Goal: Communication & Community: Connect with others

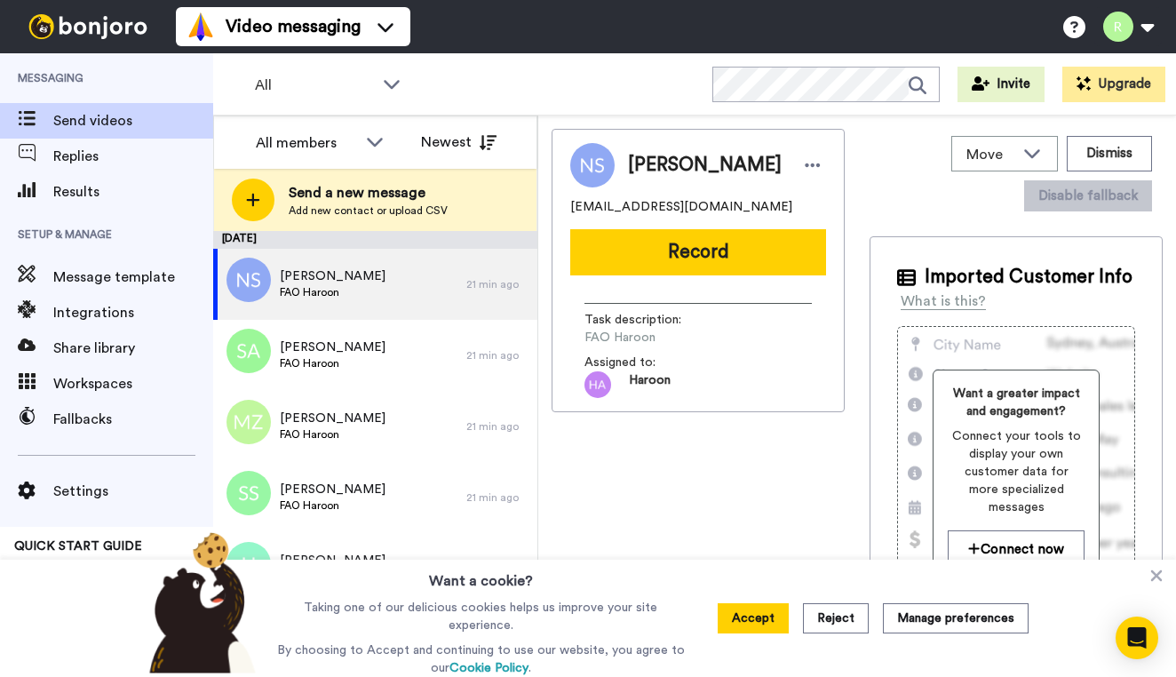
click at [42, 113] on span at bounding box center [26, 121] width 53 height 18
click at [739, 621] on button "Accept" at bounding box center [753, 618] width 71 height 30
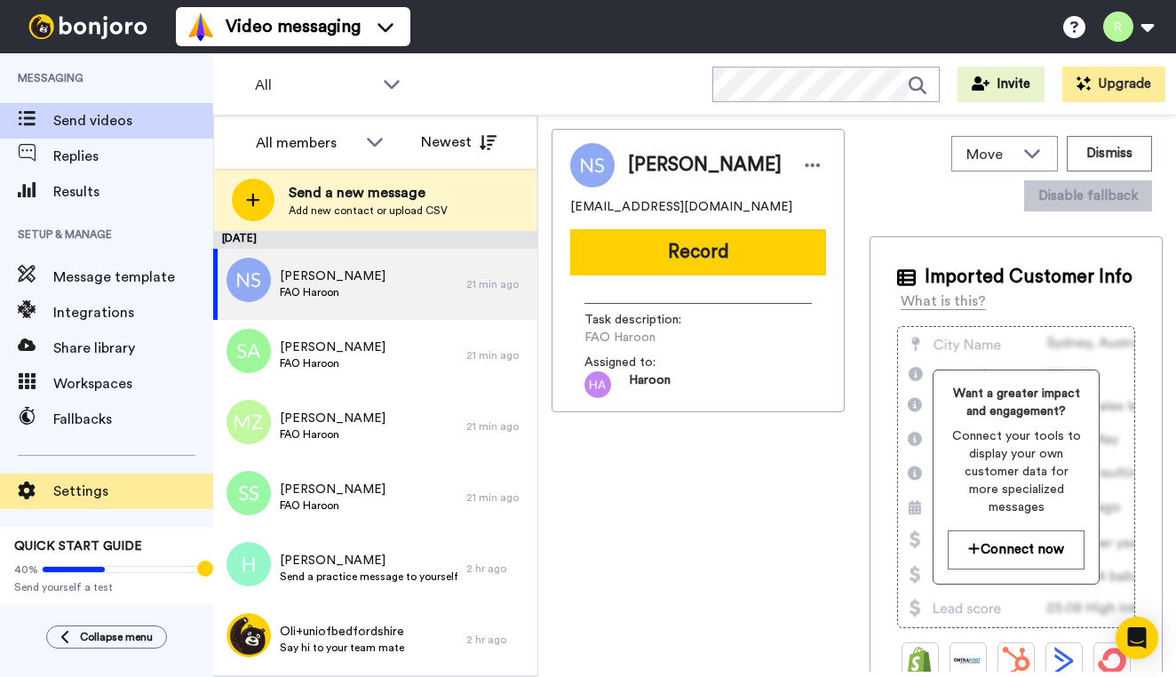
click at [53, 493] on span "Settings" at bounding box center [133, 491] width 160 height 21
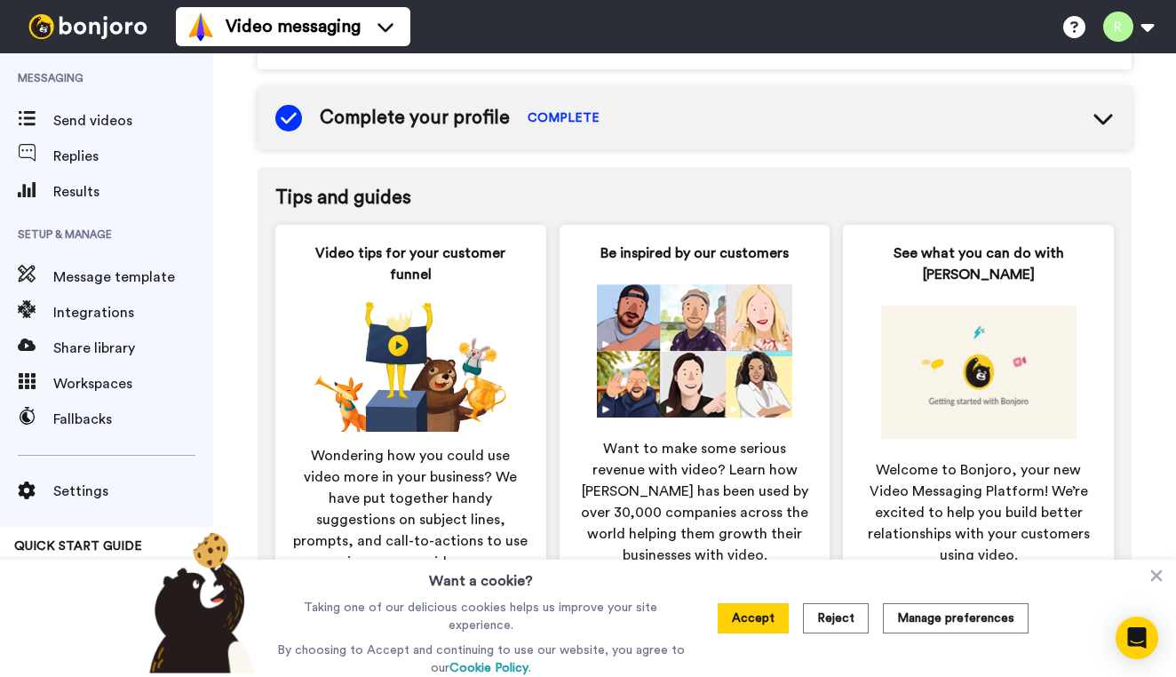
scroll to position [830, 0]
click at [718, 617] on button "Accept" at bounding box center [753, 618] width 71 height 30
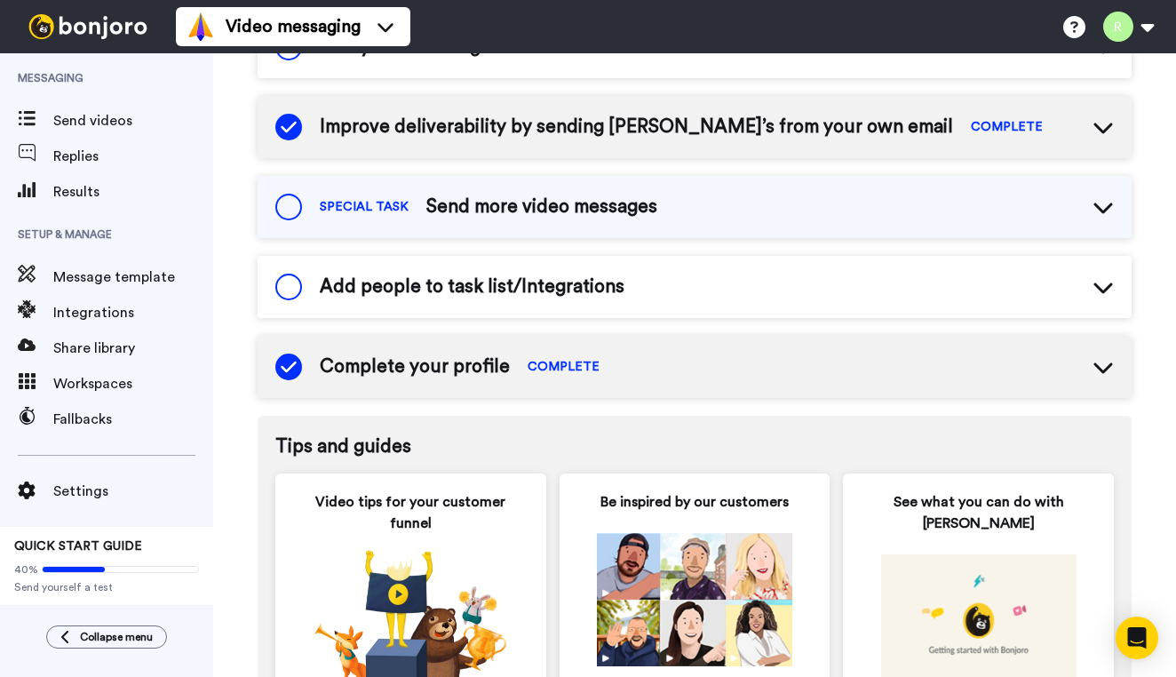
scroll to position [571, 0]
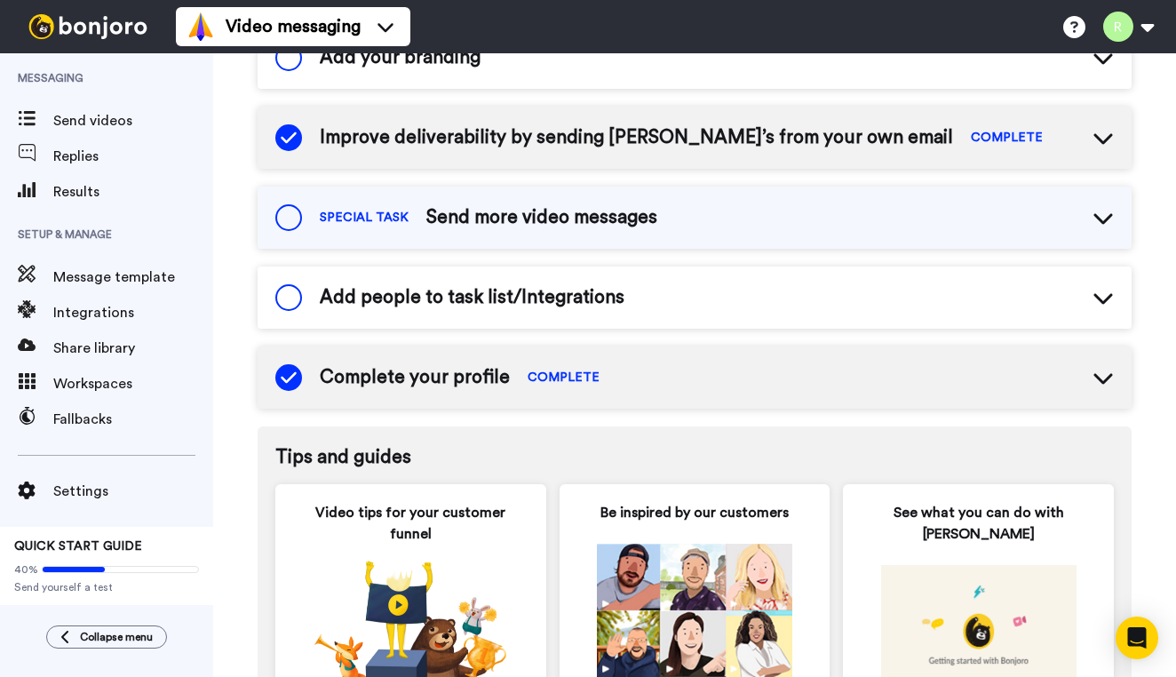
click at [574, 376] on span "COMPLETE" at bounding box center [564, 378] width 72 height 18
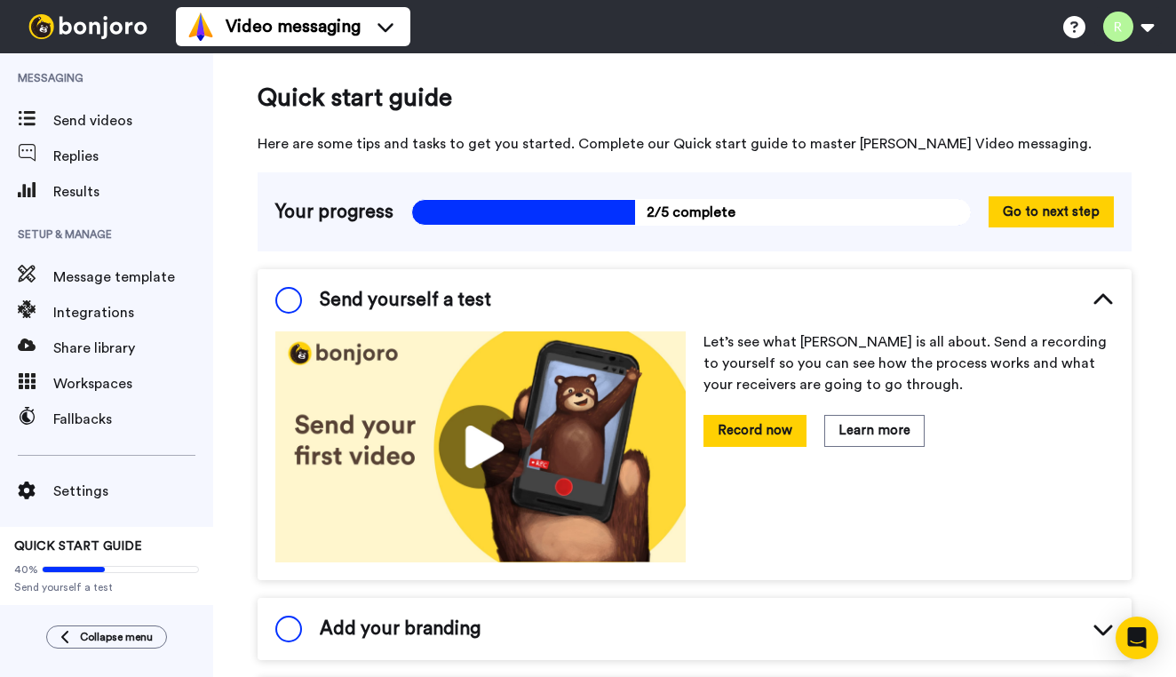
scroll to position [0, 0]
click at [1047, 215] on button "Go to next step" at bounding box center [1051, 211] width 125 height 31
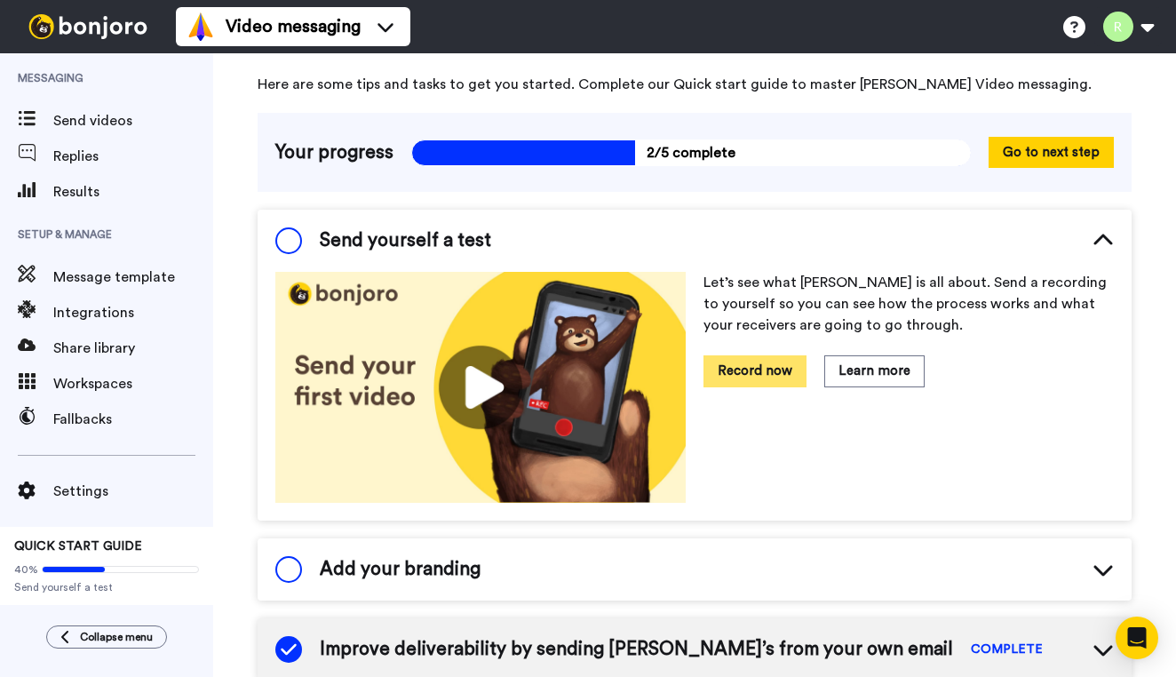
click at [749, 377] on button "Record now" at bounding box center [755, 370] width 103 height 31
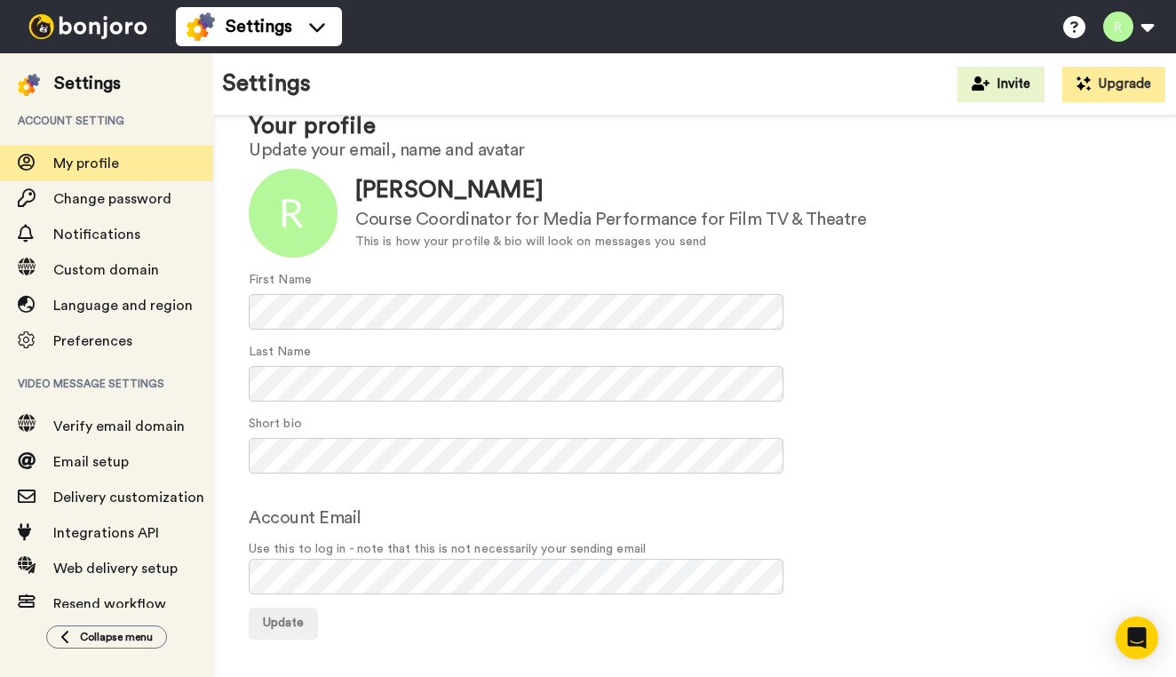
scroll to position [54, 0]
click at [283, 623] on span "Update" at bounding box center [283, 624] width 41 height 12
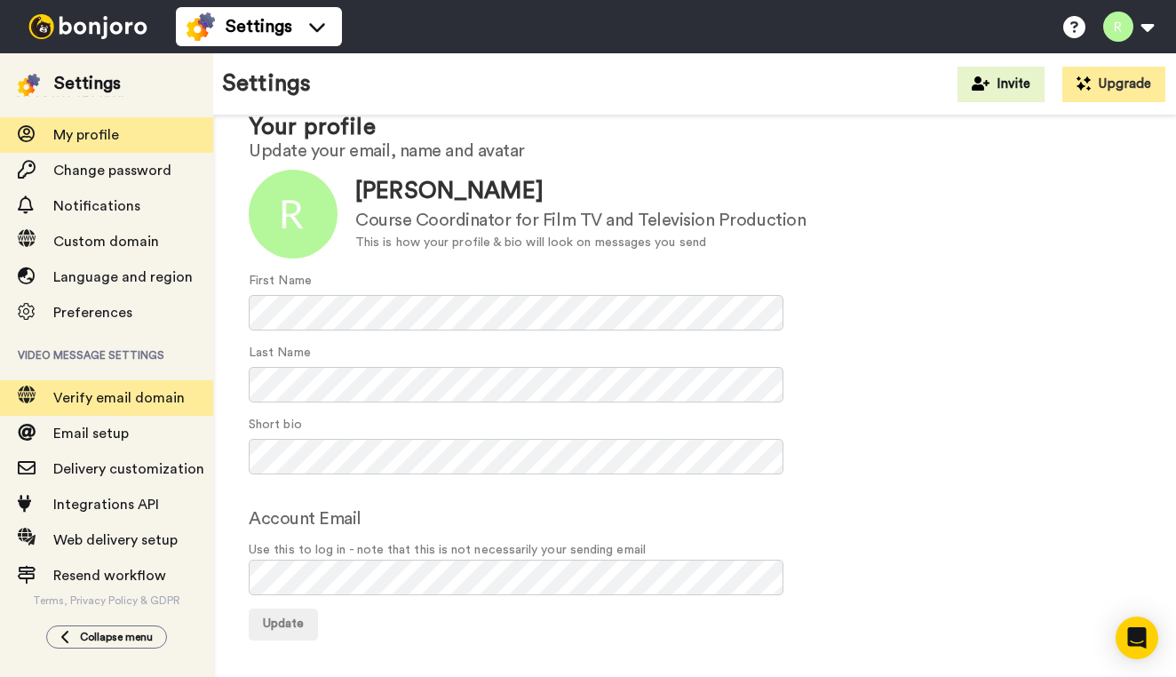
scroll to position [29, 0]
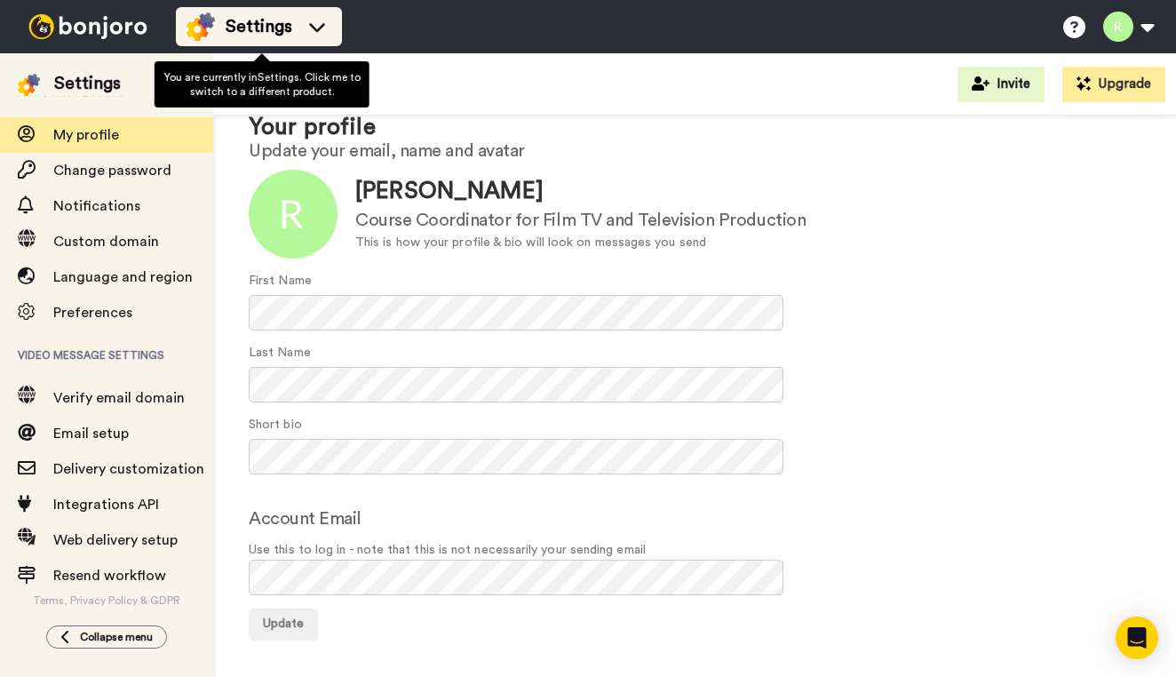
click at [325, 21] on icon at bounding box center [317, 27] width 28 height 18
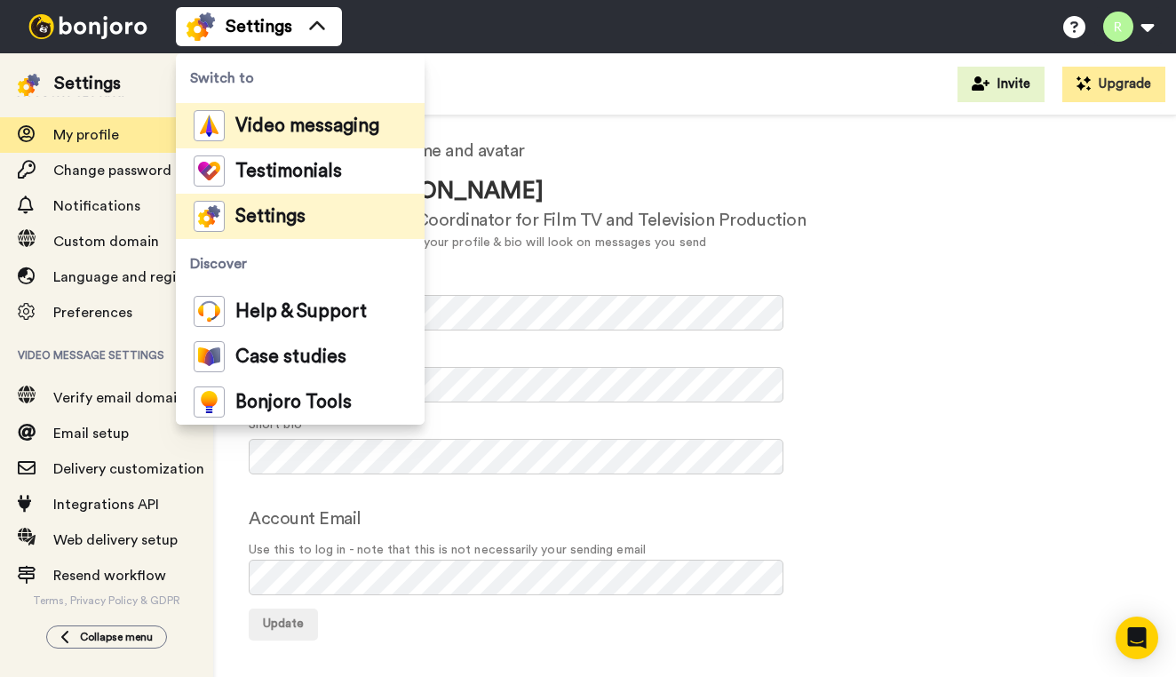
click at [279, 123] on span "Video messaging" at bounding box center [307, 126] width 144 height 18
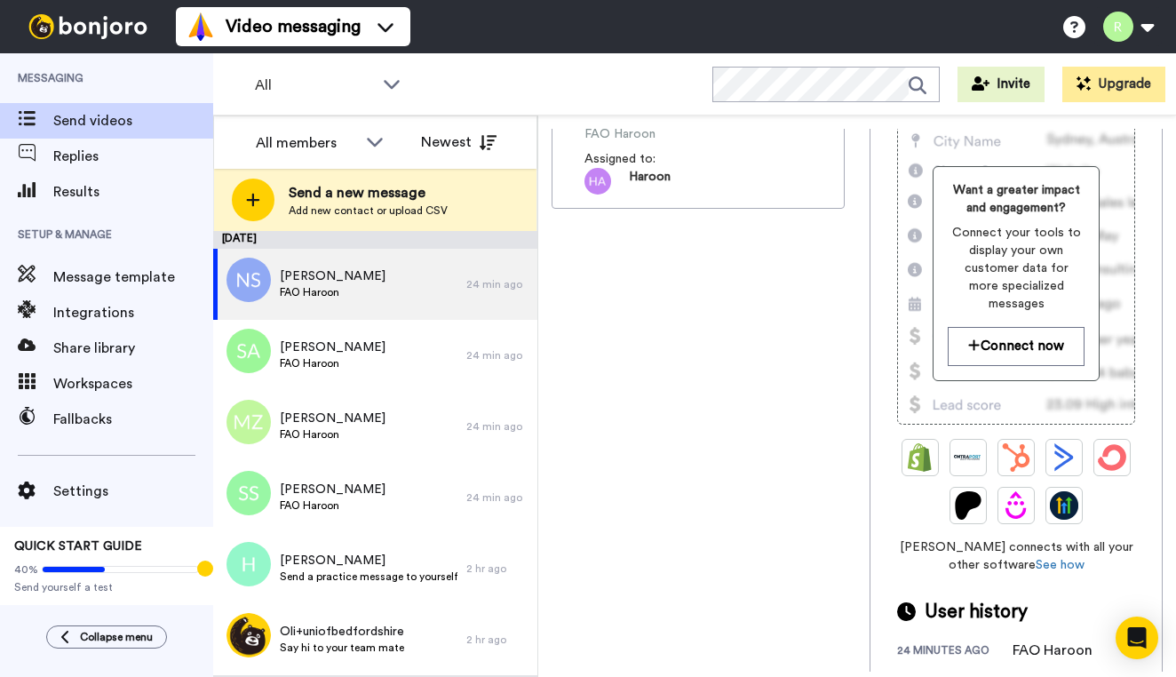
scroll to position [202, 0]
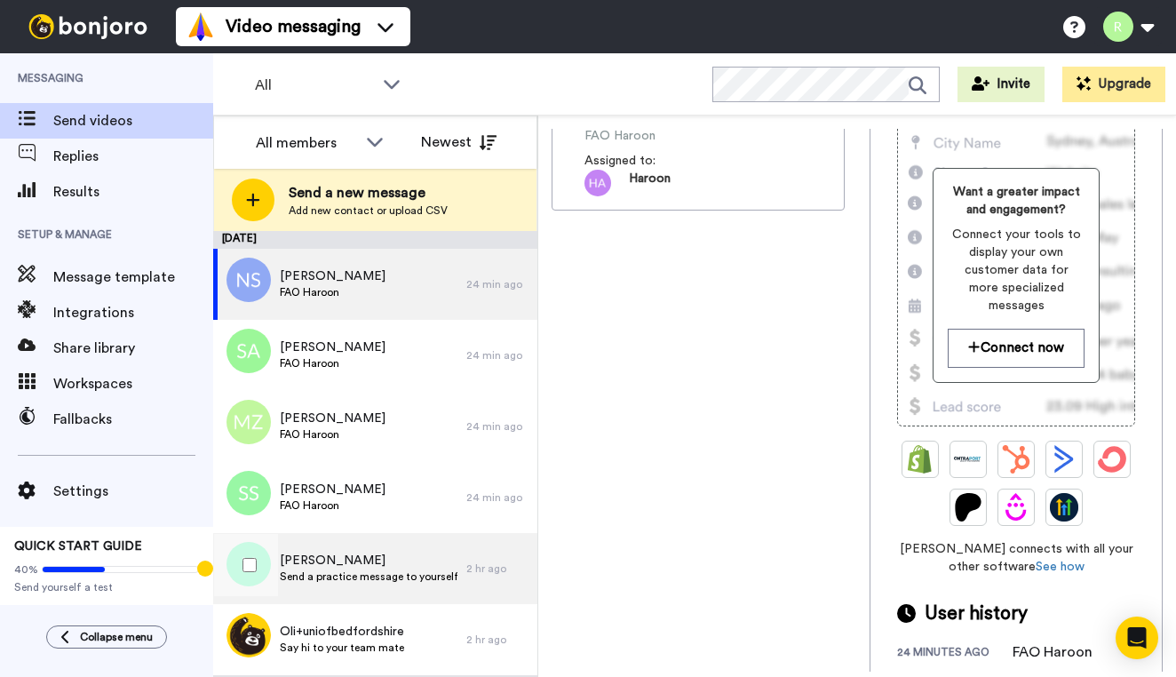
click at [302, 566] on span "[PERSON_NAME]" at bounding box center [369, 561] width 178 height 18
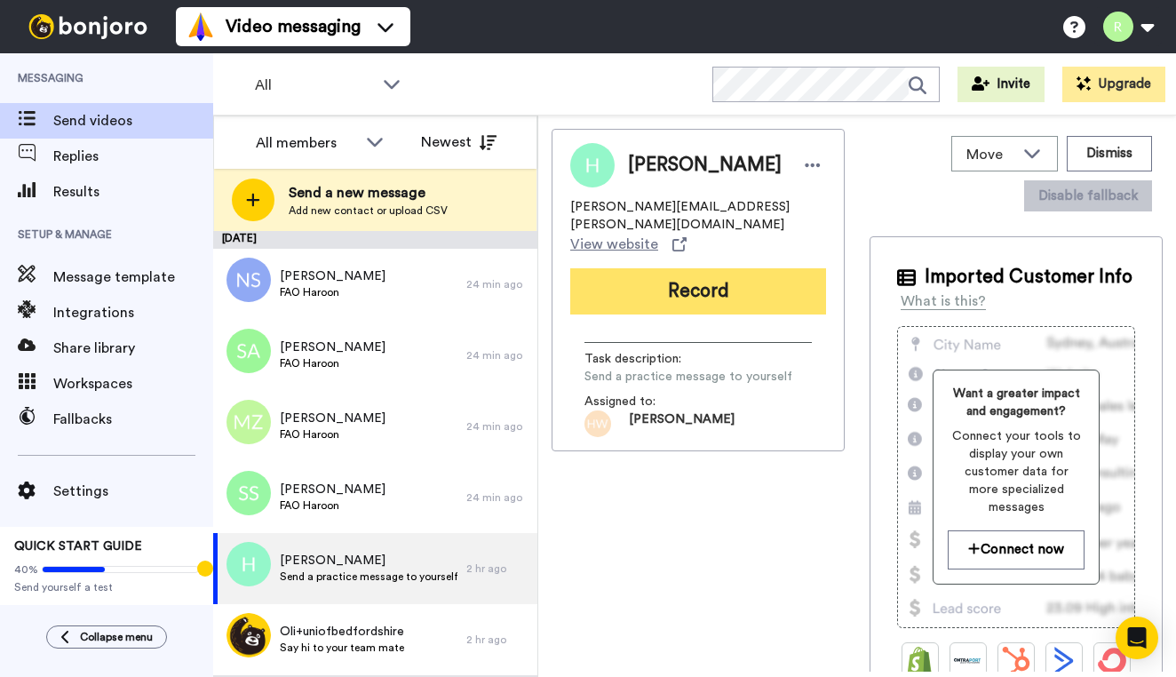
click at [643, 289] on button "Record" at bounding box center [698, 291] width 256 height 46
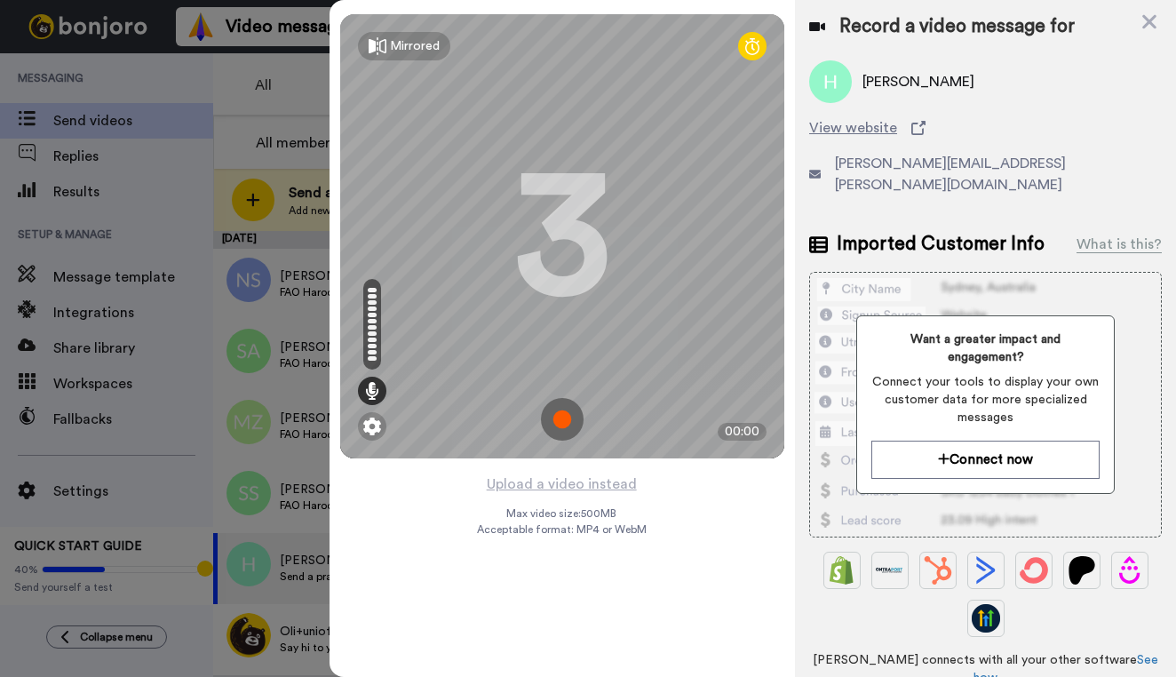
click at [570, 420] on img at bounding box center [562, 419] width 43 height 43
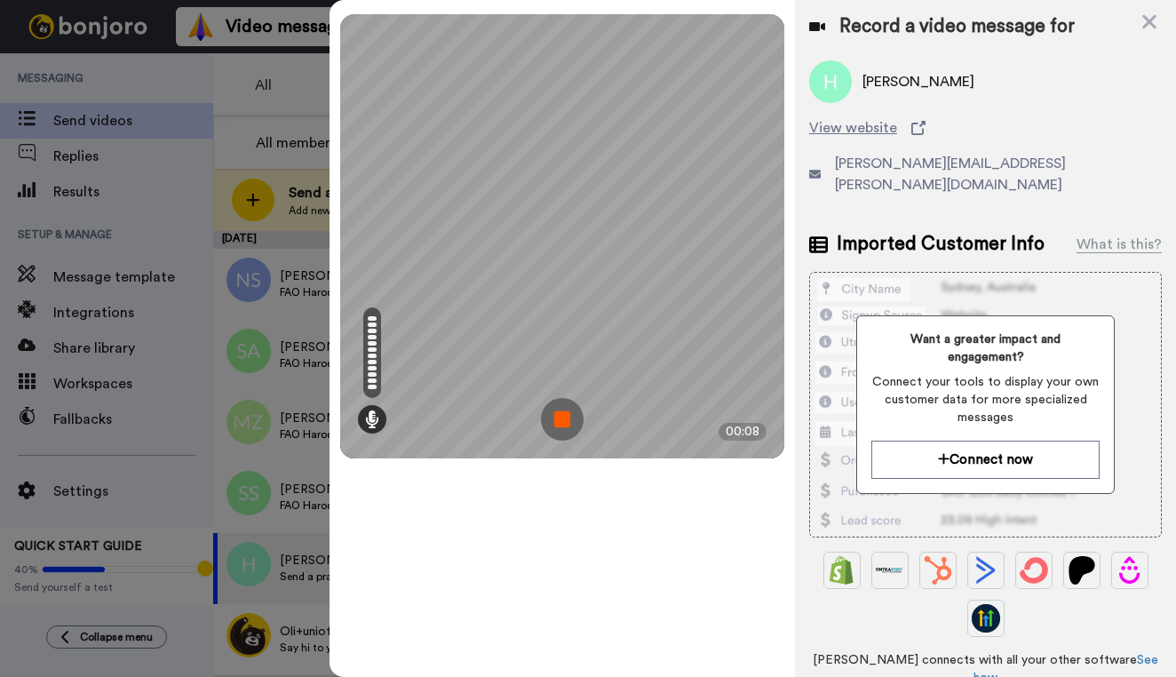
click at [569, 420] on img at bounding box center [562, 419] width 43 height 43
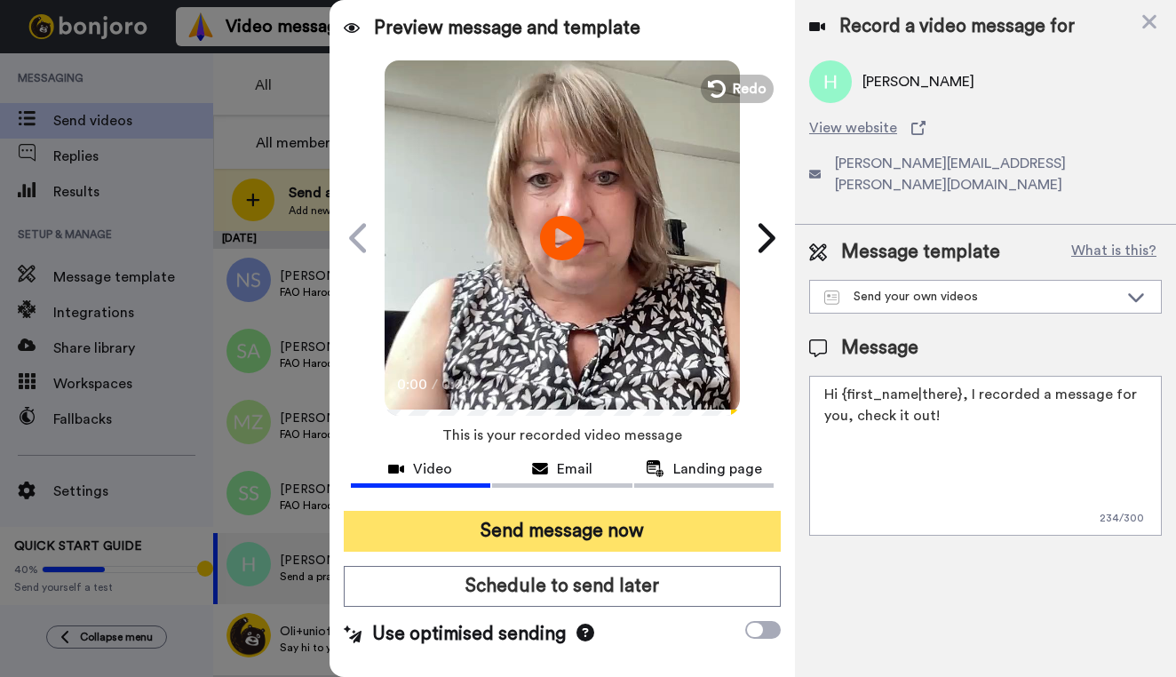
click at [561, 532] on button "Send message now" at bounding box center [562, 531] width 437 height 41
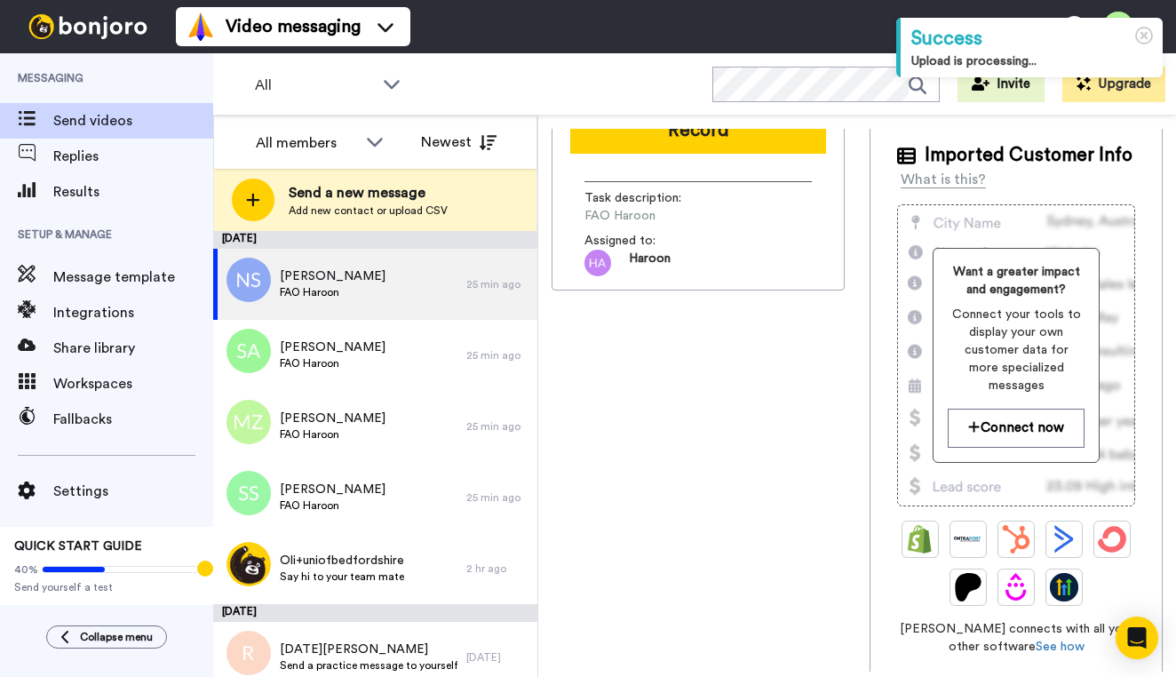
scroll to position [171, 0]
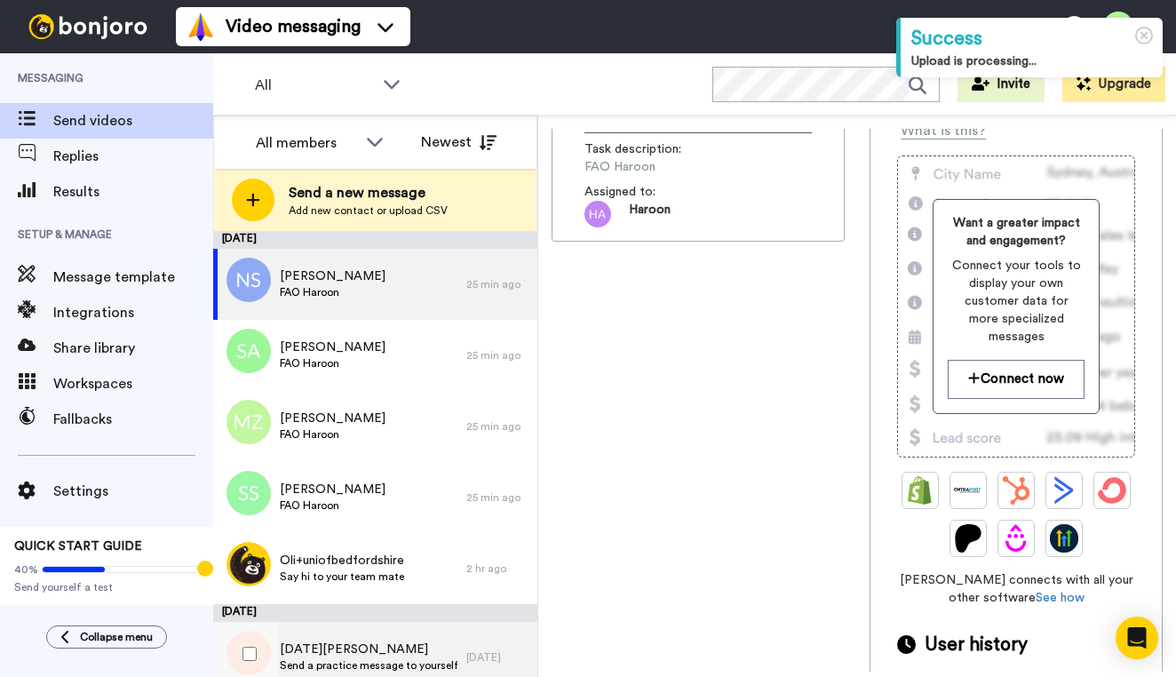
click at [322, 648] on span "Noel Douglas" at bounding box center [369, 650] width 178 height 18
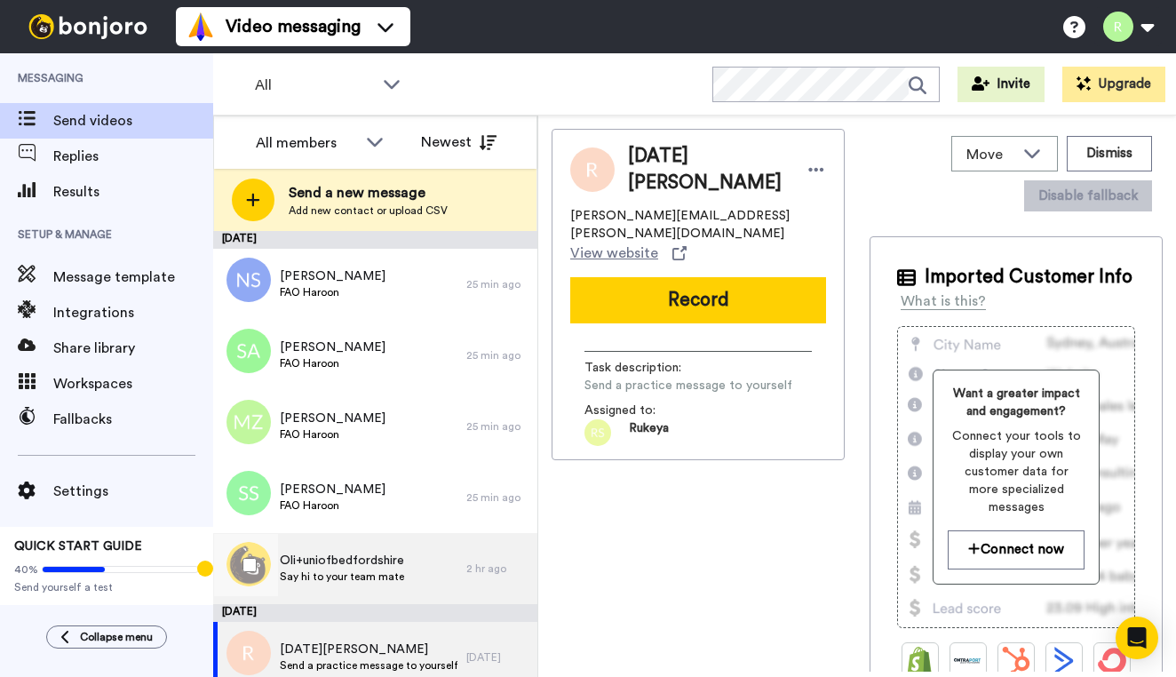
click at [332, 565] on span "Oli+uniofbedfordshire" at bounding box center [342, 561] width 124 height 18
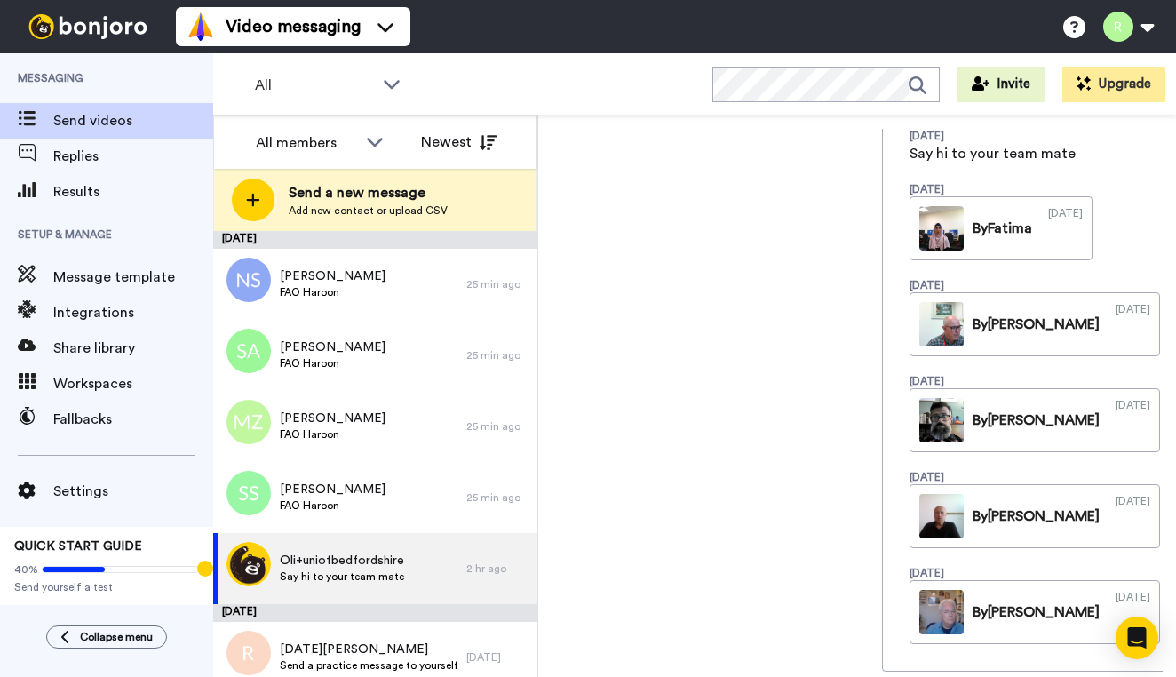
scroll to position [1527, 0]
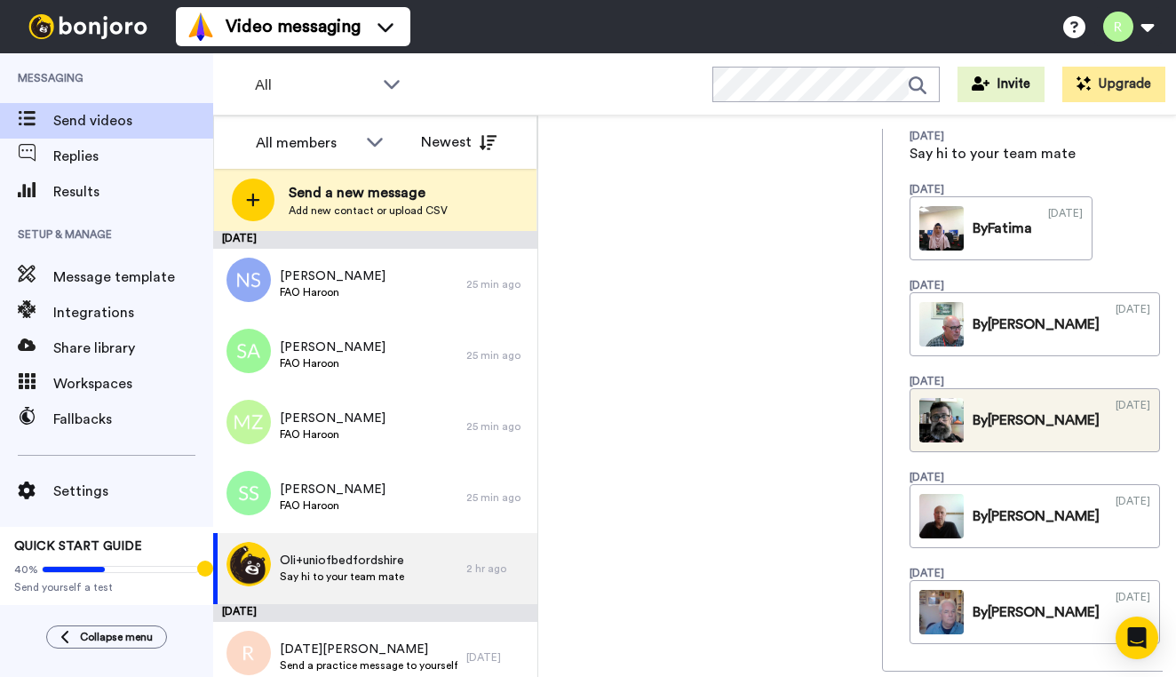
click at [957, 420] on img at bounding box center [942, 420] width 44 height 44
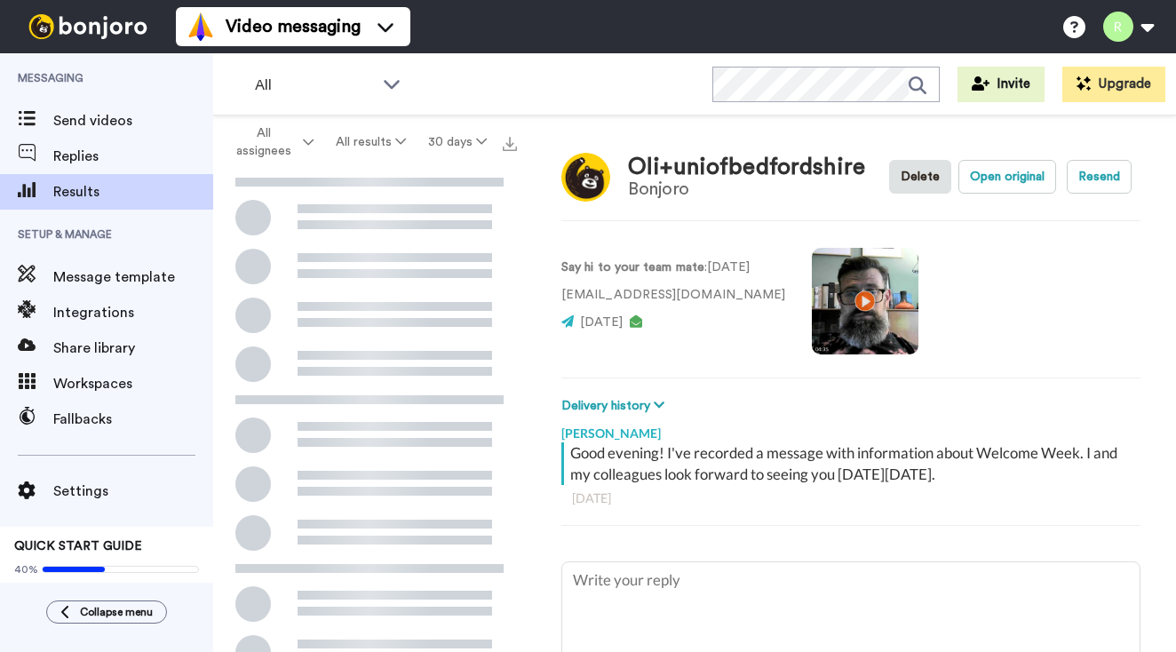
click at [853, 349] on video at bounding box center [865, 301] width 107 height 107
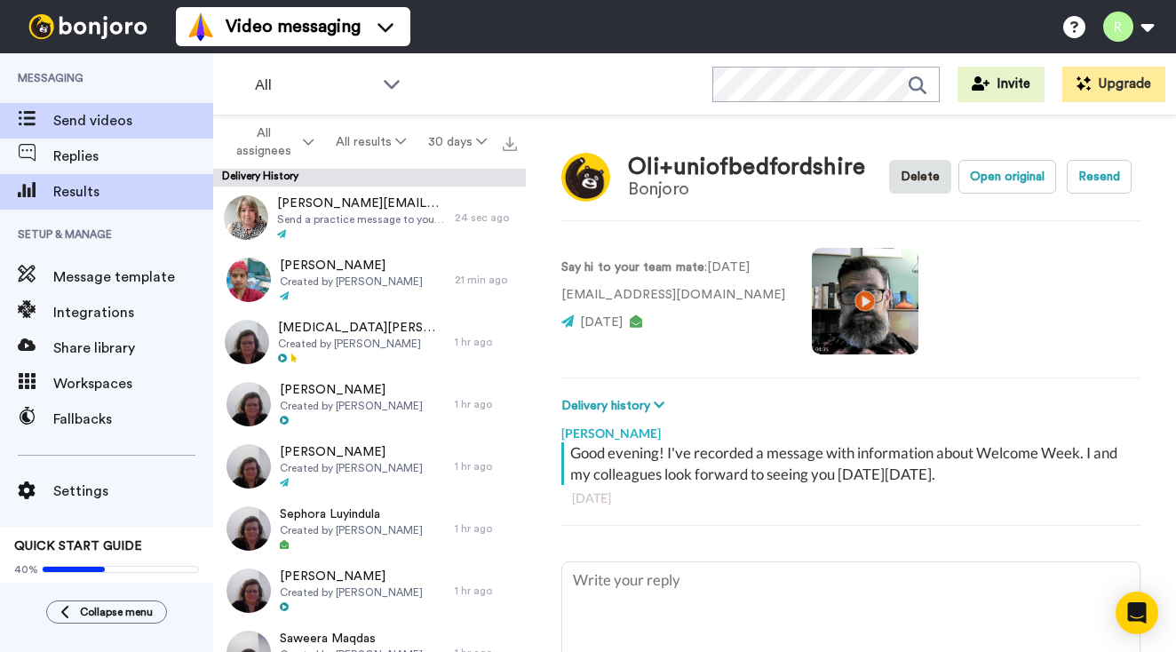
click at [89, 111] on span "Send videos" at bounding box center [133, 120] width 160 height 21
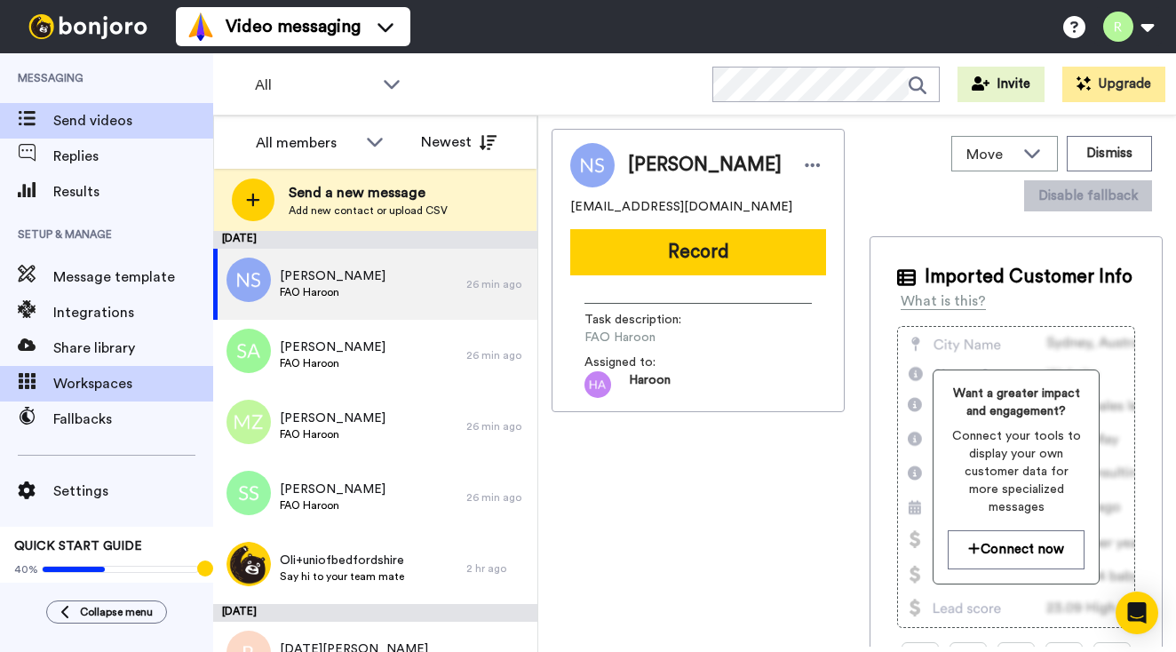
click at [72, 384] on span "Workspaces" at bounding box center [133, 383] width 160 height 21
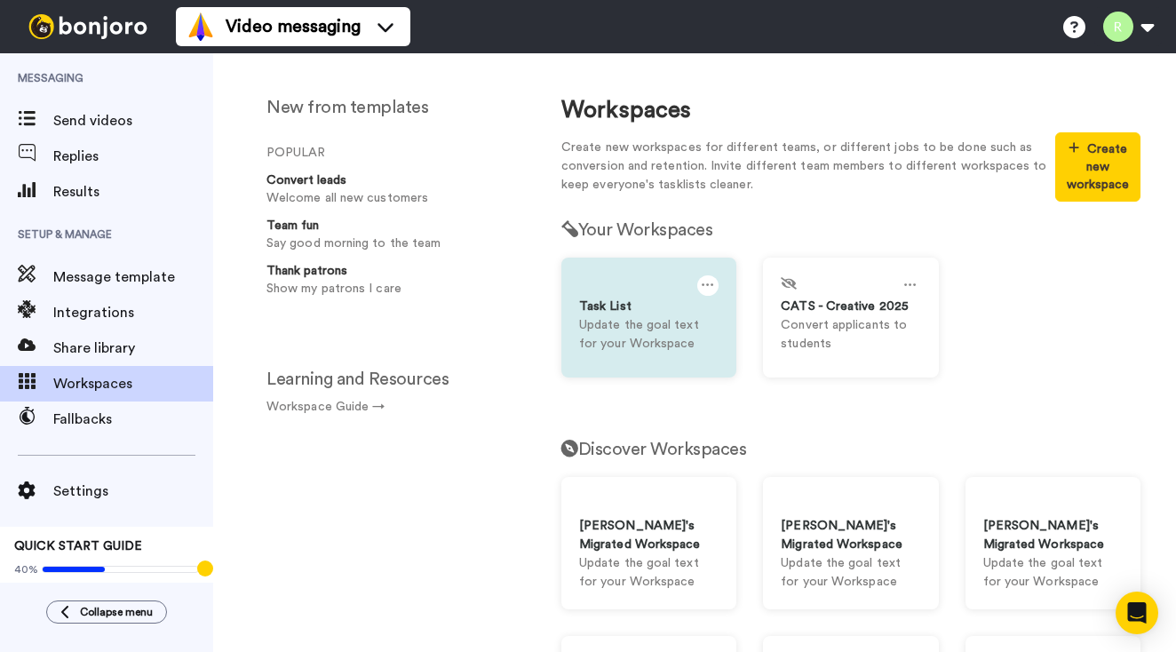
click at [624, 298] on div "Task List" at bounding box center [649, 307] width 140 height 19
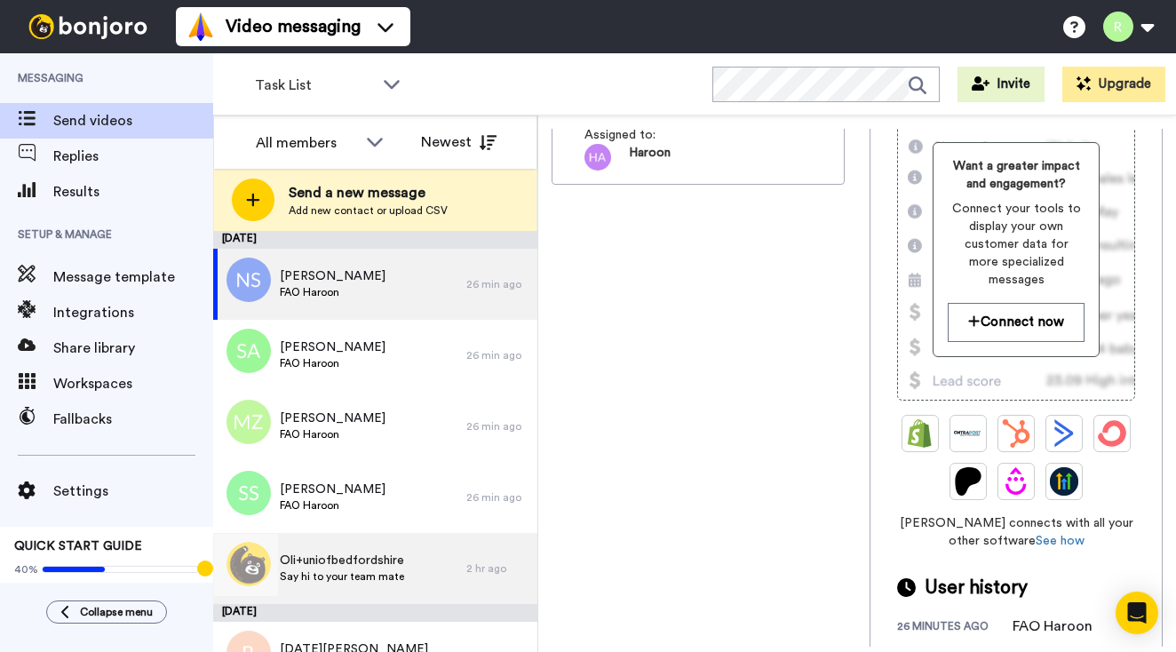
scroll to position [227, 0]
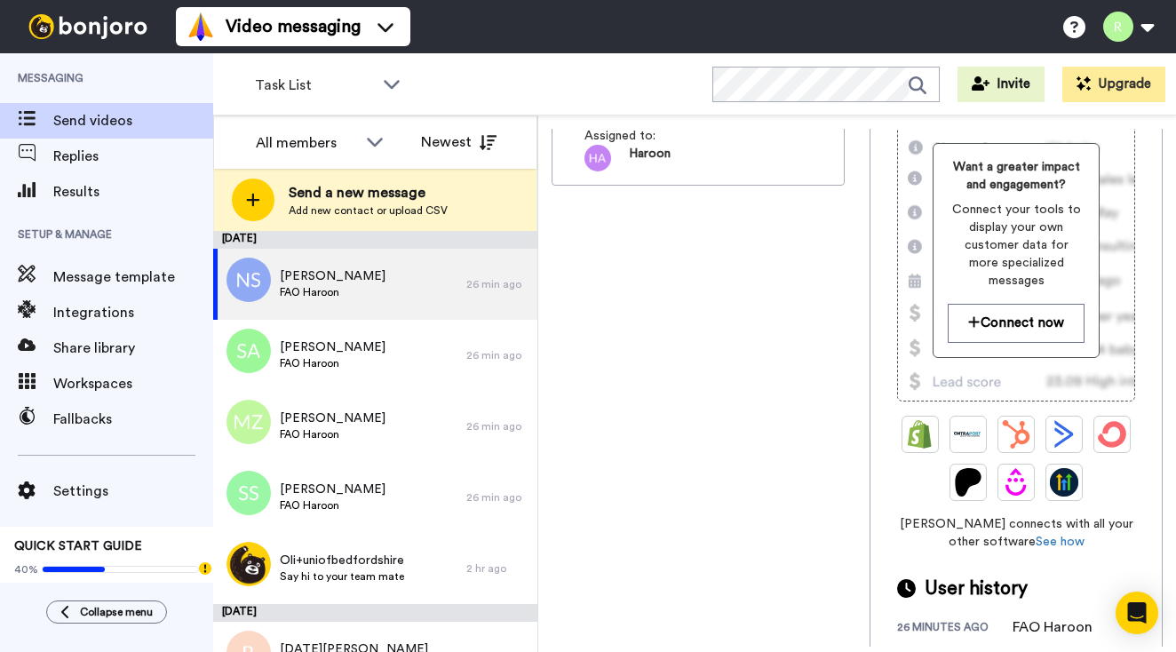
click at [55, 570] on icon at bounding box center [74, 569] width 62 height 5
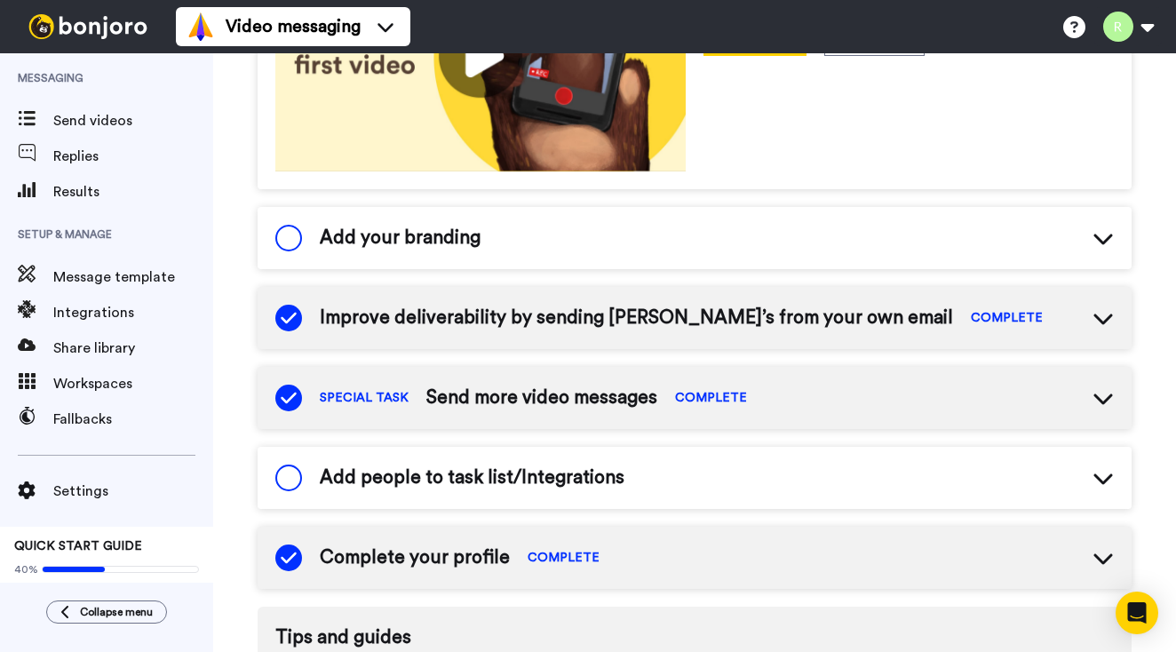
scroll to position [393, 0]
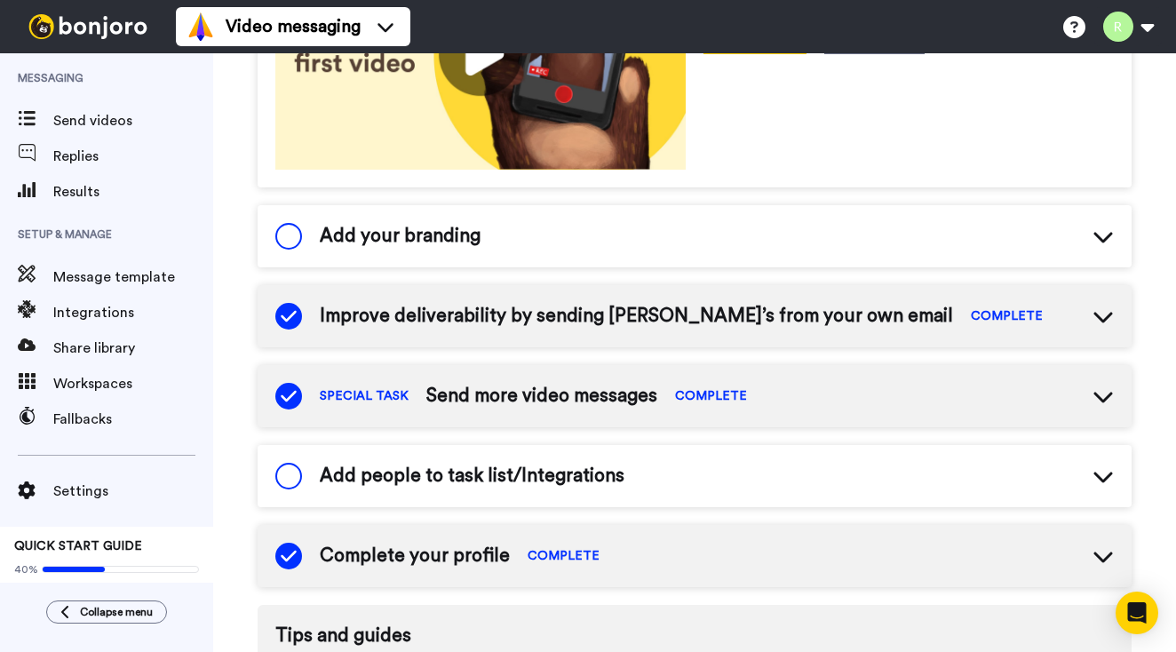
click at [1102, 403] on icon at bounding box center [1103, 396] width 21 height 21
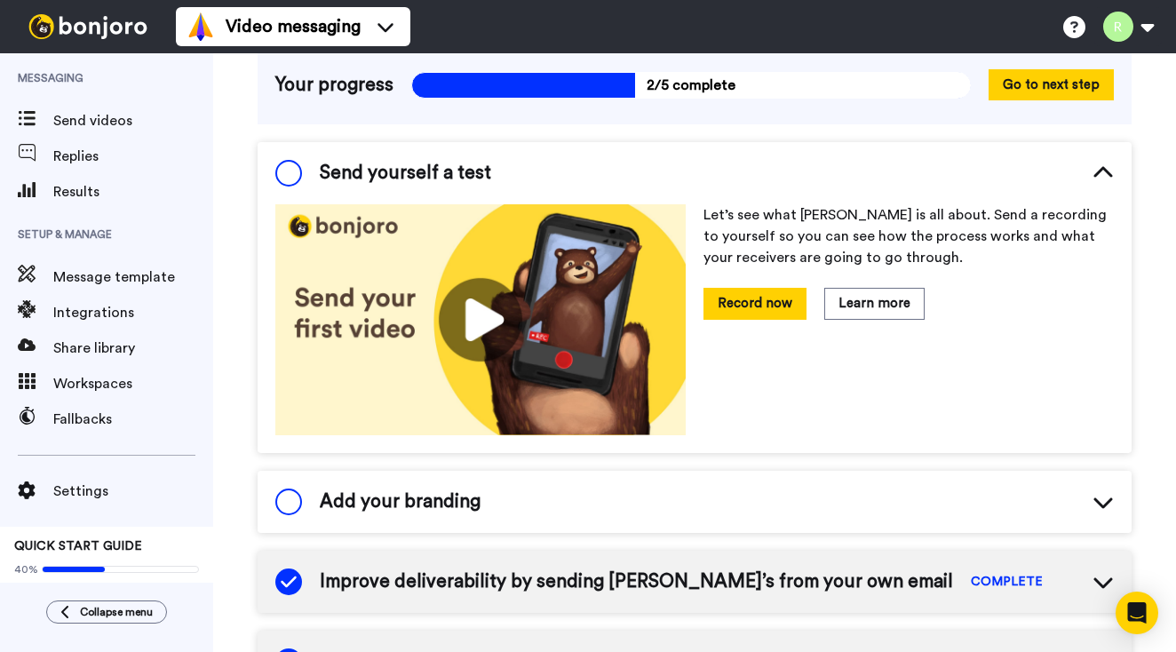
scroll to position [124, 0]
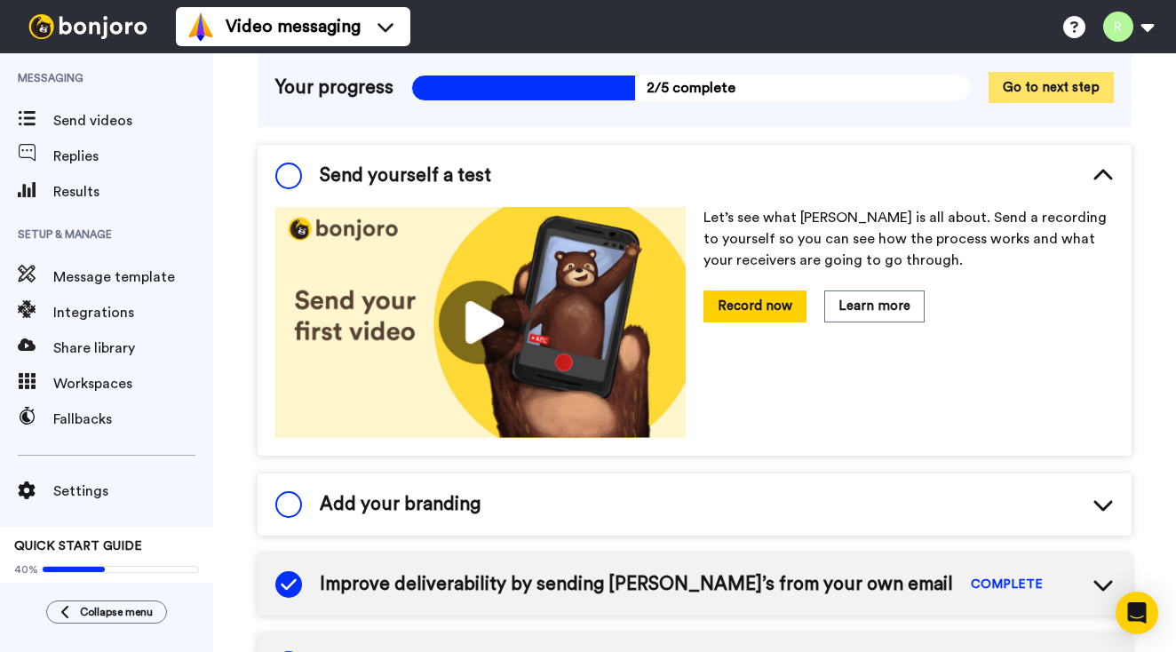
click at [1032, 88] on button "Go to next step" at bounding box center [1051, 87] width 125 height 31
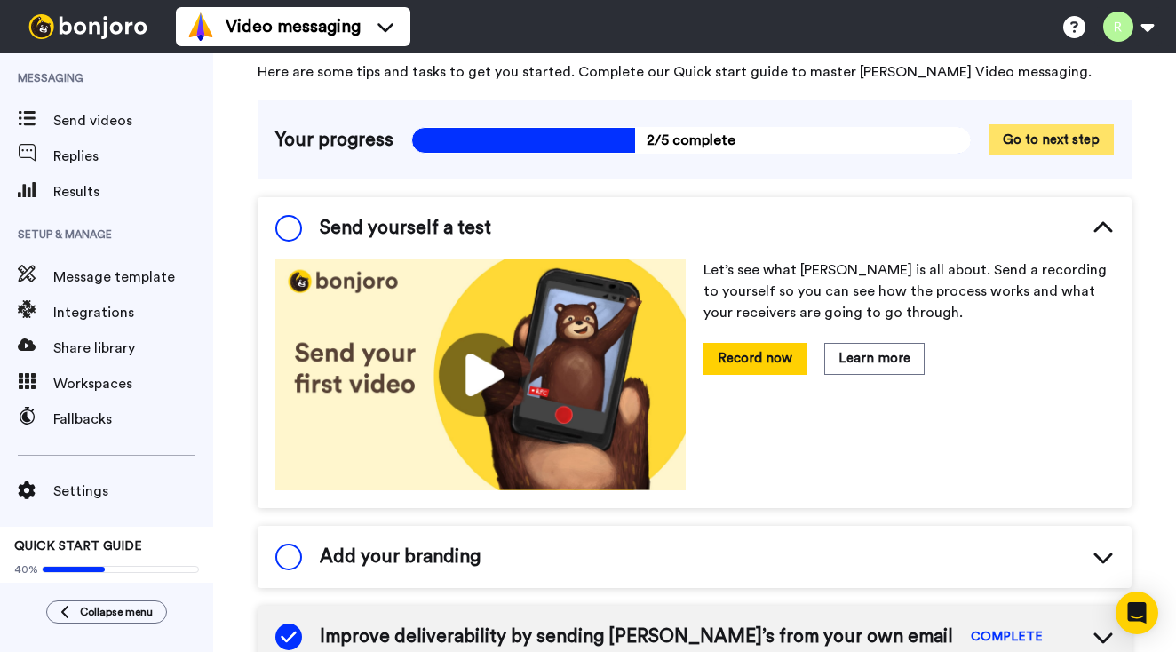
click at [1023, 133] on button "Go to next step" at bounding box center [1051, 139] width 125 height 31
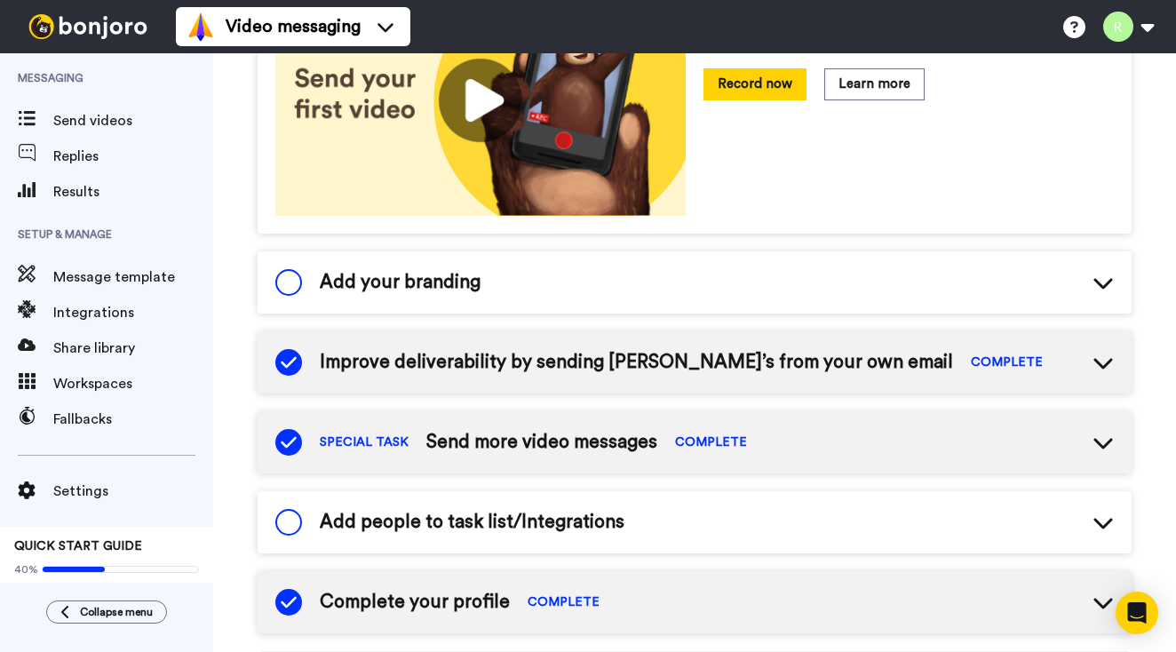
scroll to position [371, 0]
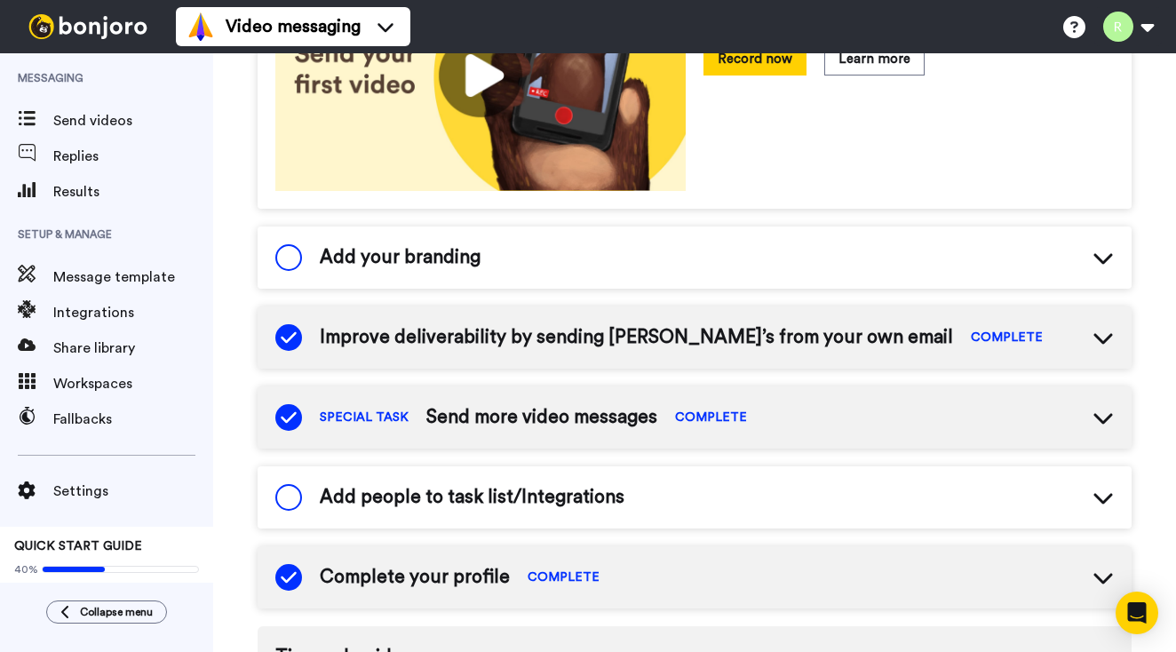
click at [290, 252] on span at bounding box center [288, 257] width 27 height 27
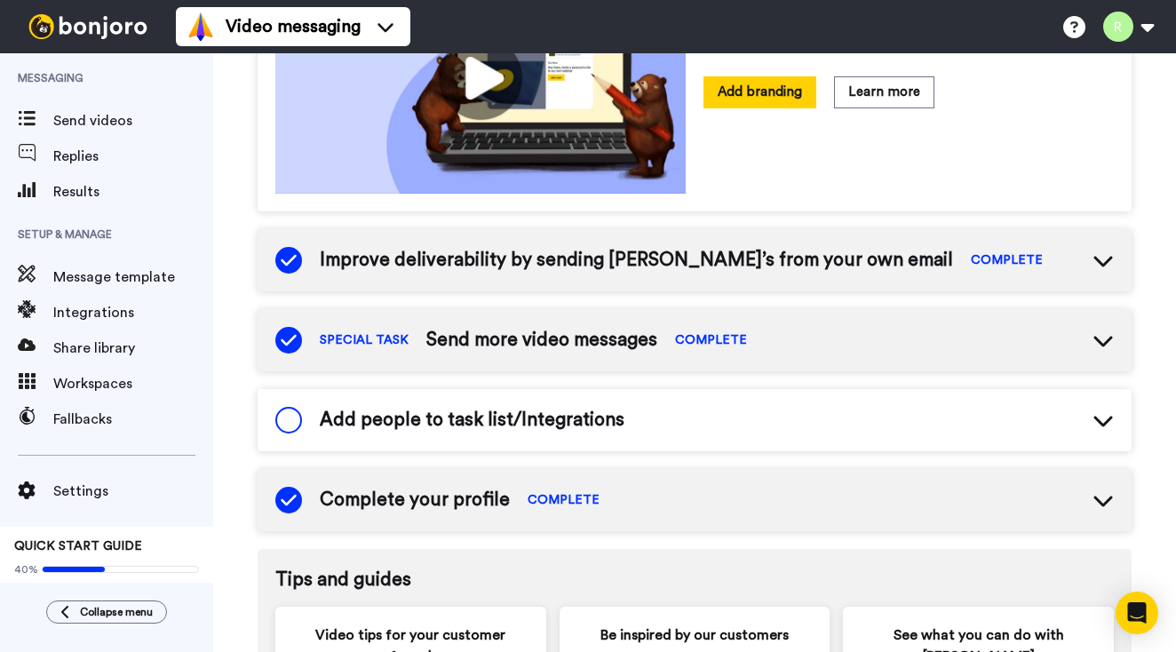
scroll to position [704, 0]
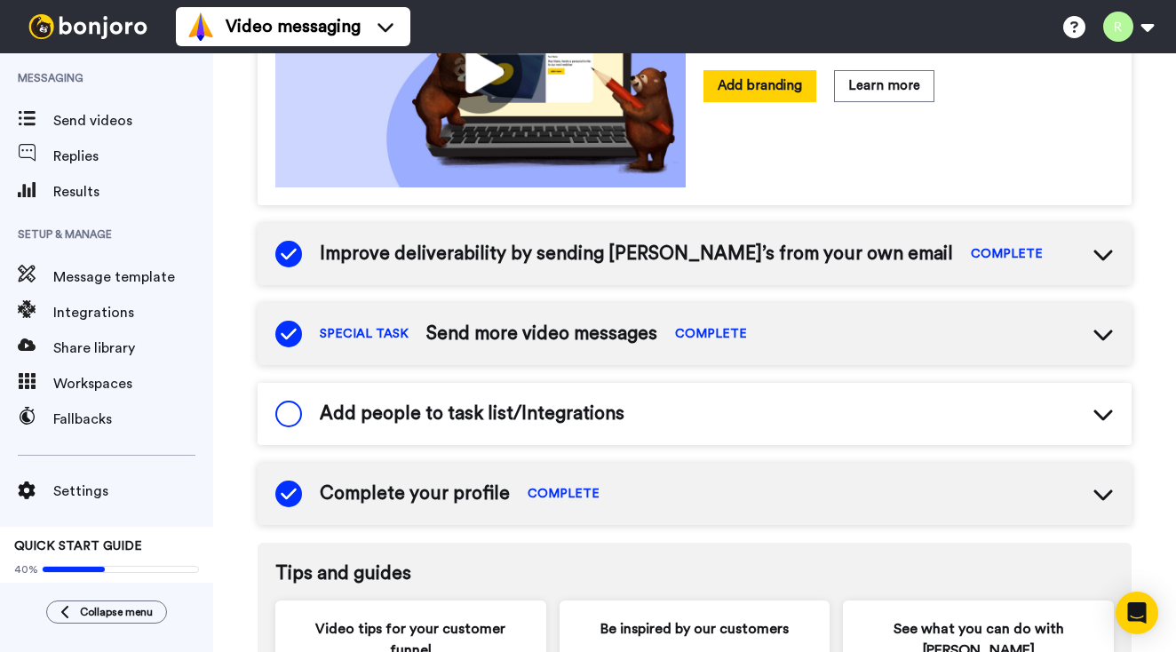
click at [285, 414] on span at bounding box center [288, 414] width 27 height 27
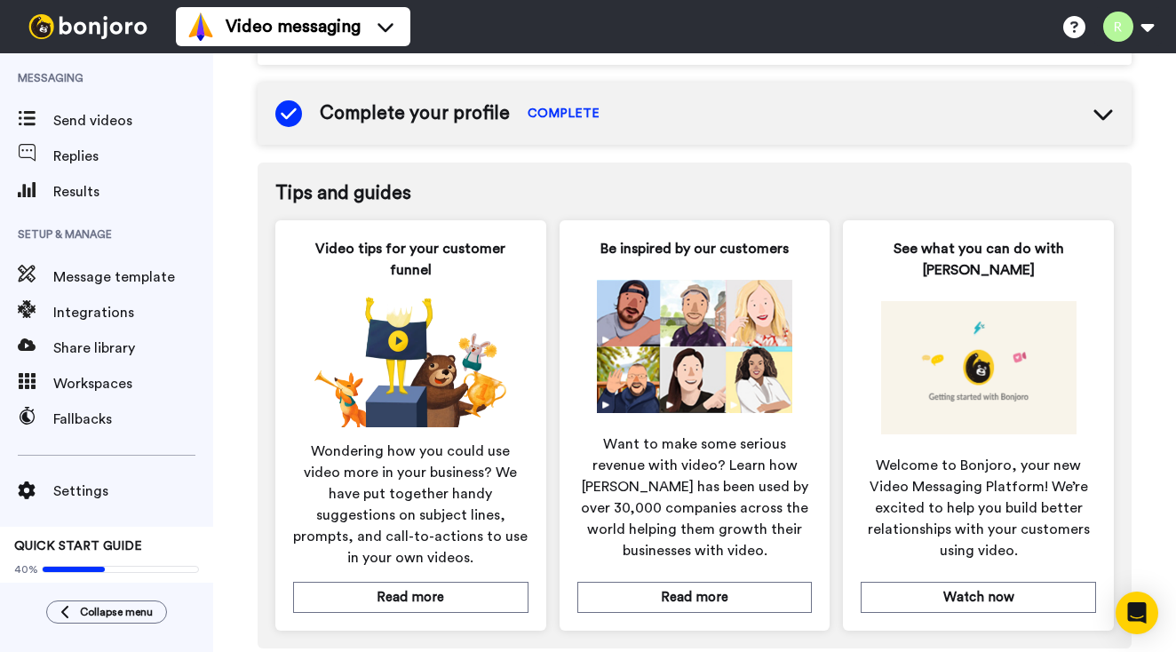
scroll to position [1352, 0]
